Goal: Navigation & Orientation: Find specific page/section

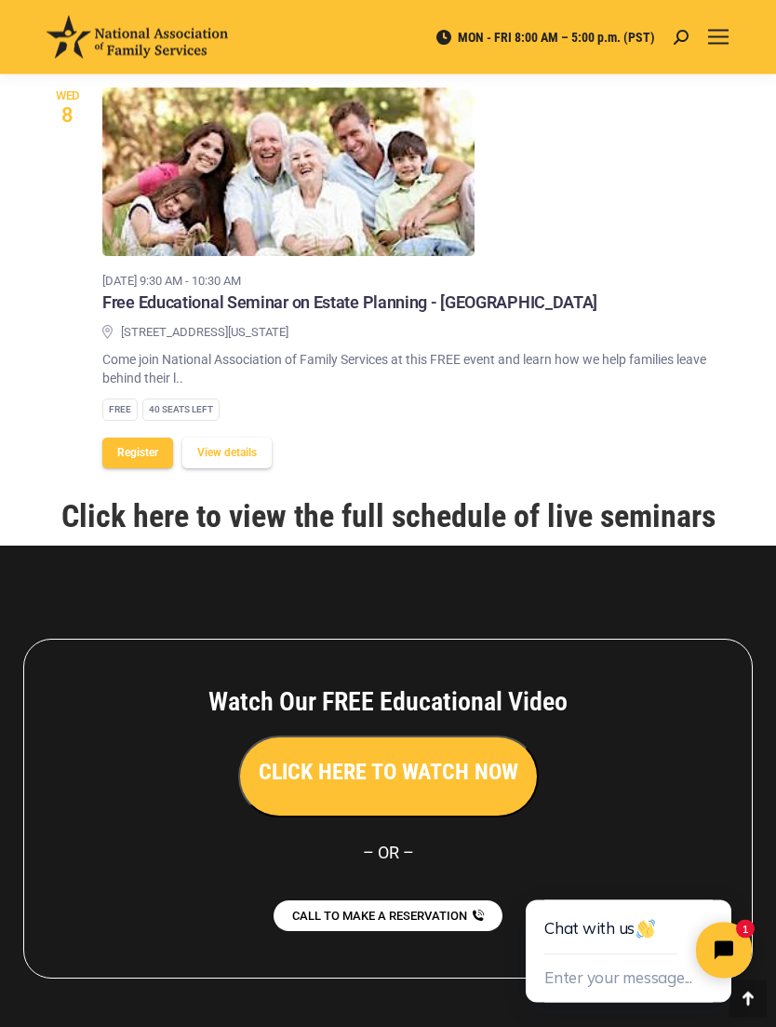
scroll to position [2358, 0]
click at [492, 497] on link "Click here to view the full schedule of live seminars" at bounding box center [388, 515] width 654 height 37
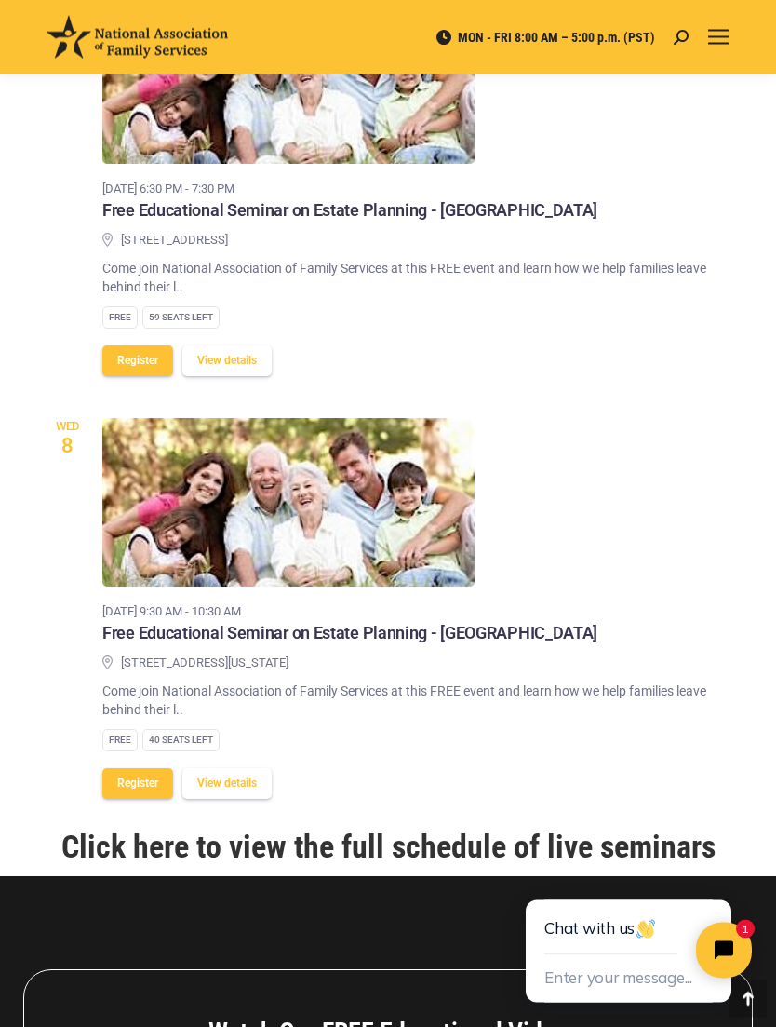
scroll to position [2010, 0]
click at [719, 43] on span "Mobile menu icon" at bounding box center [718, 44] width 20 height 2
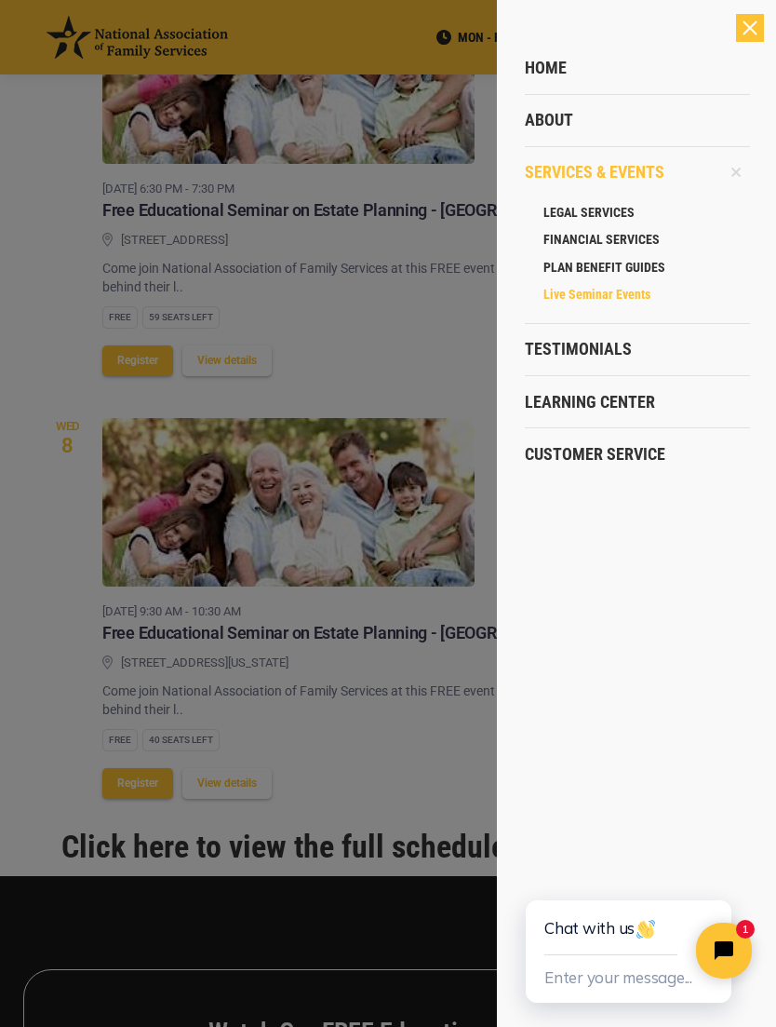
click at [612, 208] on span "LEGAL SERVICES" at bounding box center [589, 212] width 91 height 17
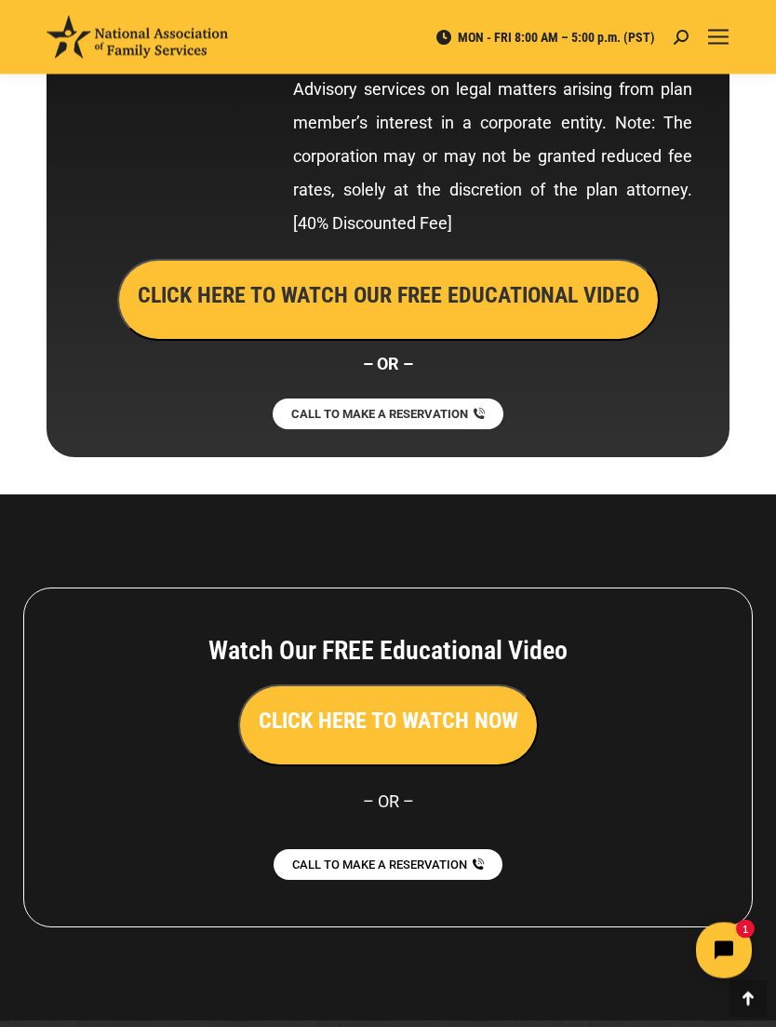
scroll to position [10800, 0]
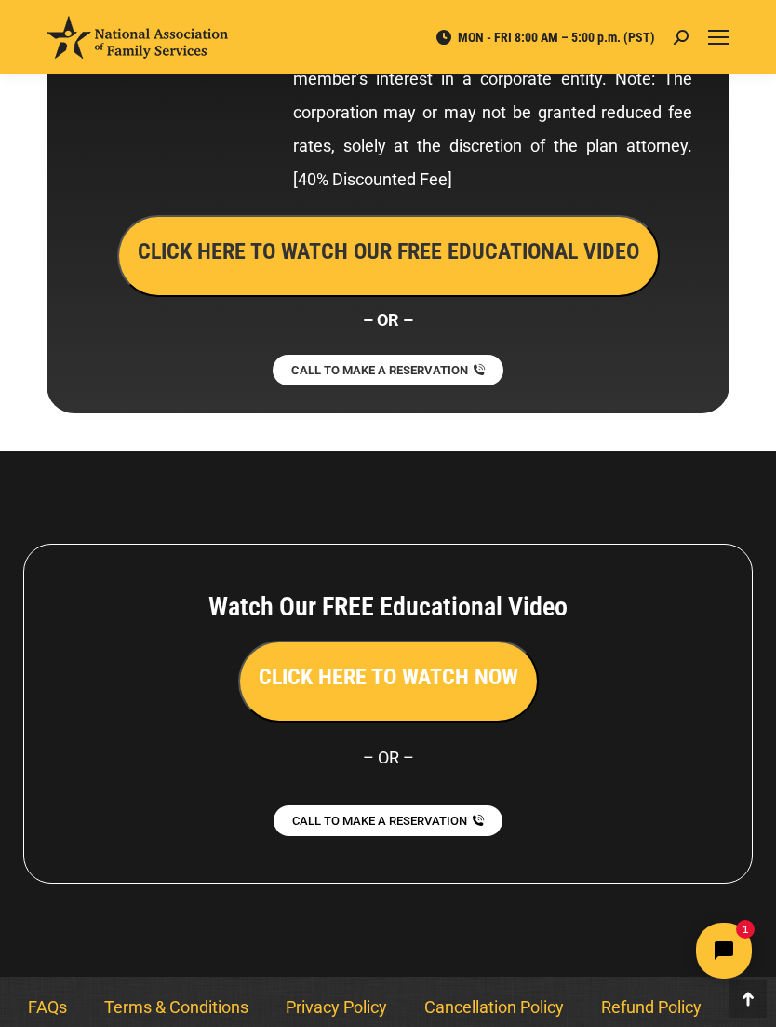
click at [726, 44] on div "Mobile menu icon" at bounding box center [718, 37] width 20 height 15
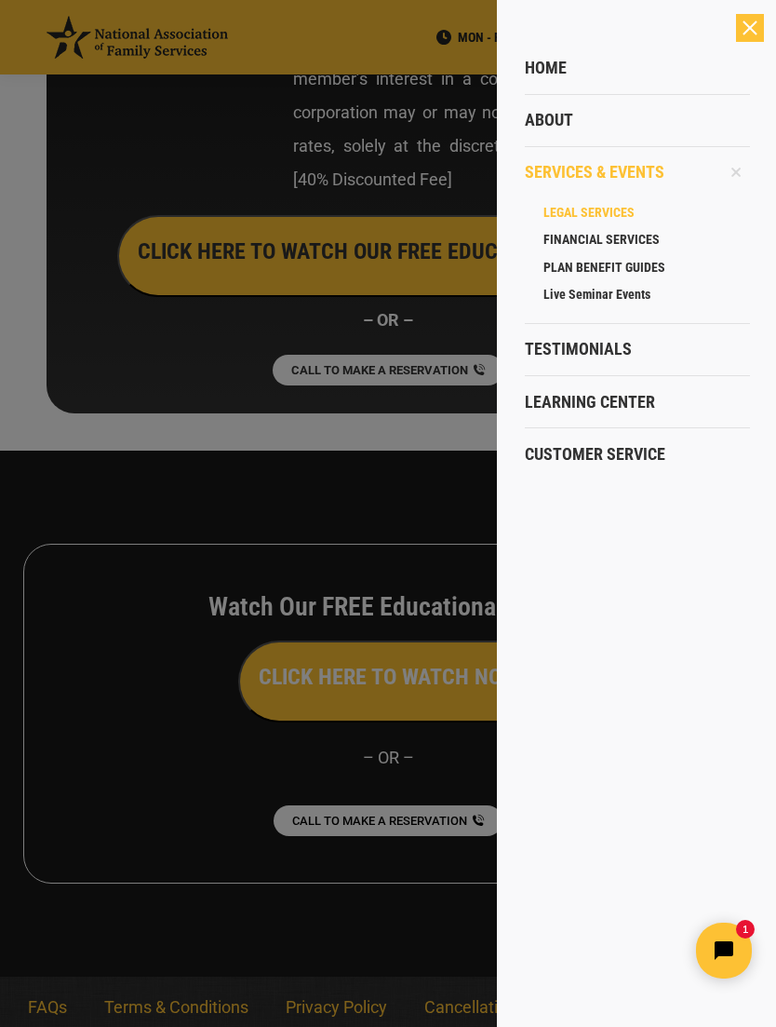
click at [622, 209] on span "LEGAL SERVICES" at bounding box center [589, 212] width 91 height 17
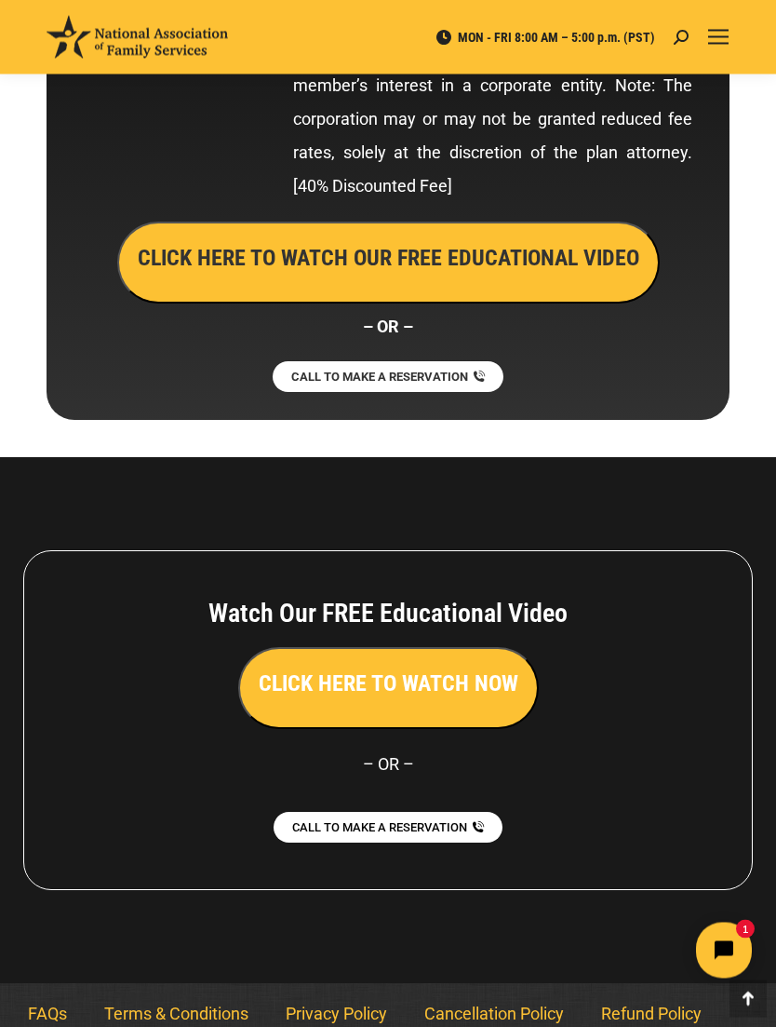
scroll to position [10800, 0]
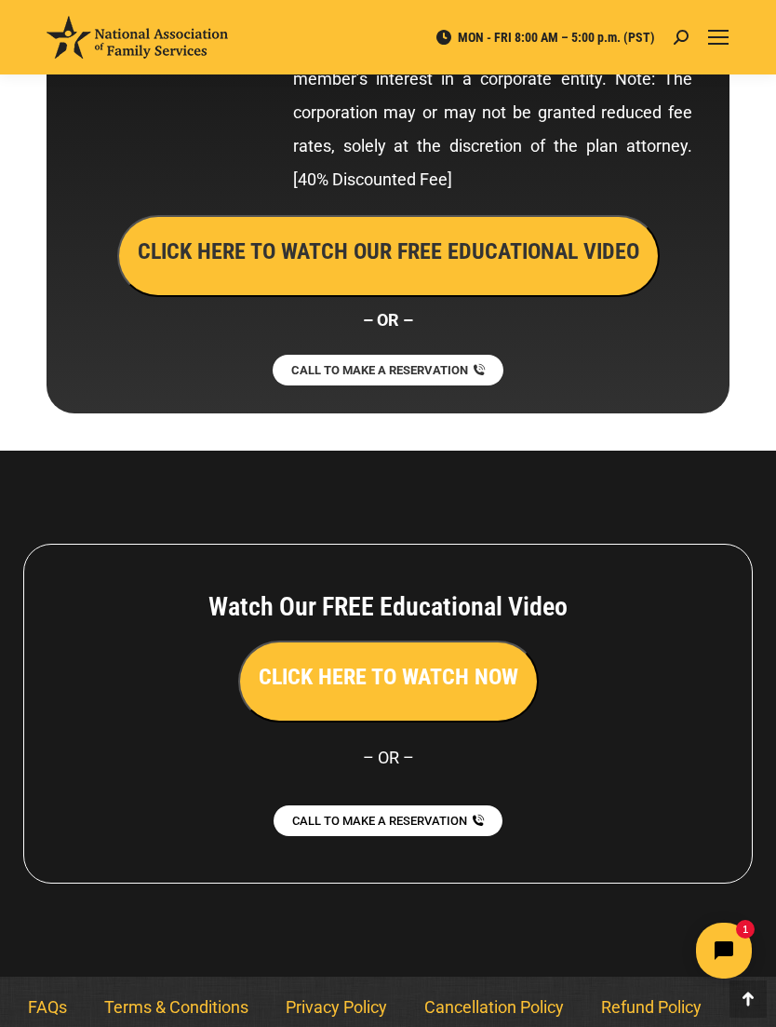
click at [52, 1026] on link "FAQs" at bounding box center [47, 1007] width 76 height 43
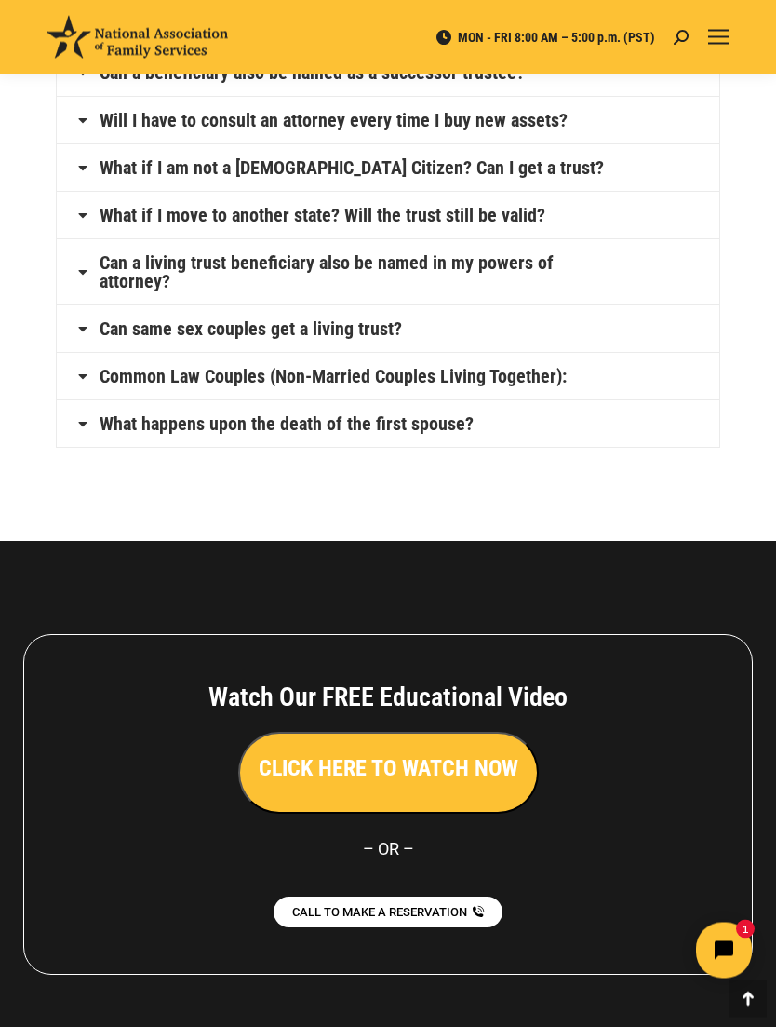
scroll to position [1197, 0]
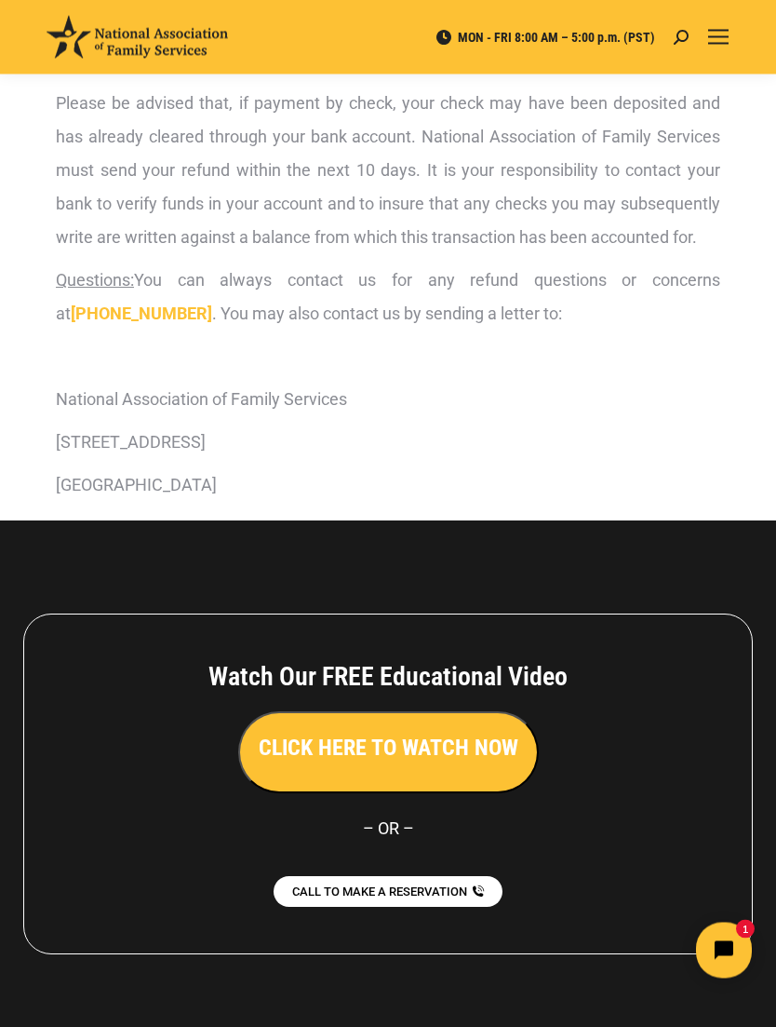
scroll to position [505, 0]
